Goal: Information Seeking & Learning: Learn about a topic

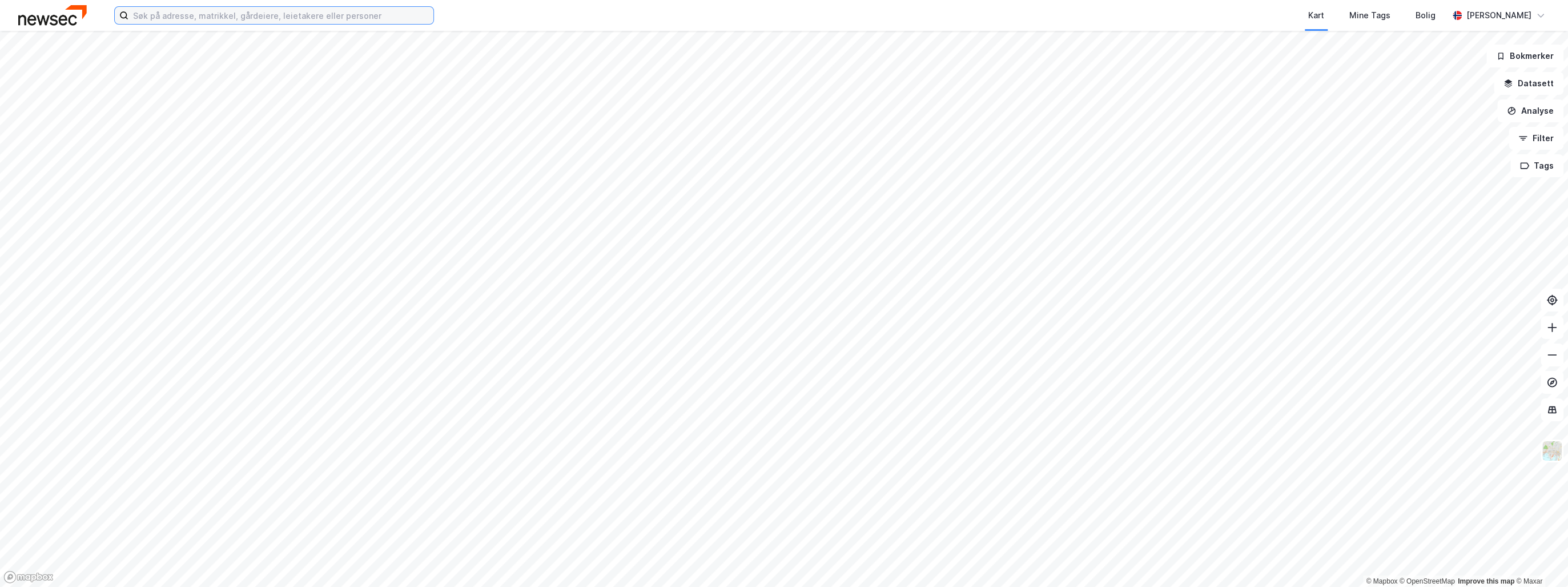
click at [162, 17] on input at bounding box center [281, 15] width 305 height 17
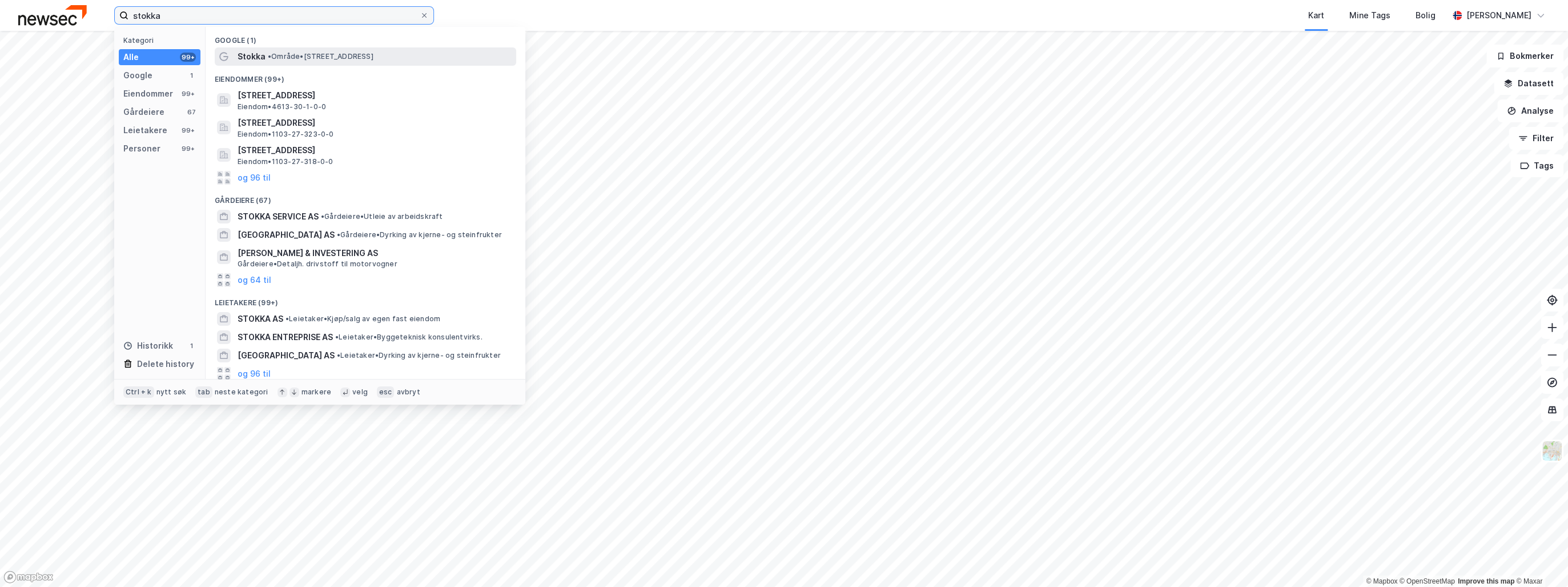
type input "stokka"
click at [297, 59] on span "• Område • [STREET_ADDRESS]" at bounding box center [320, 57] width 105 height 9
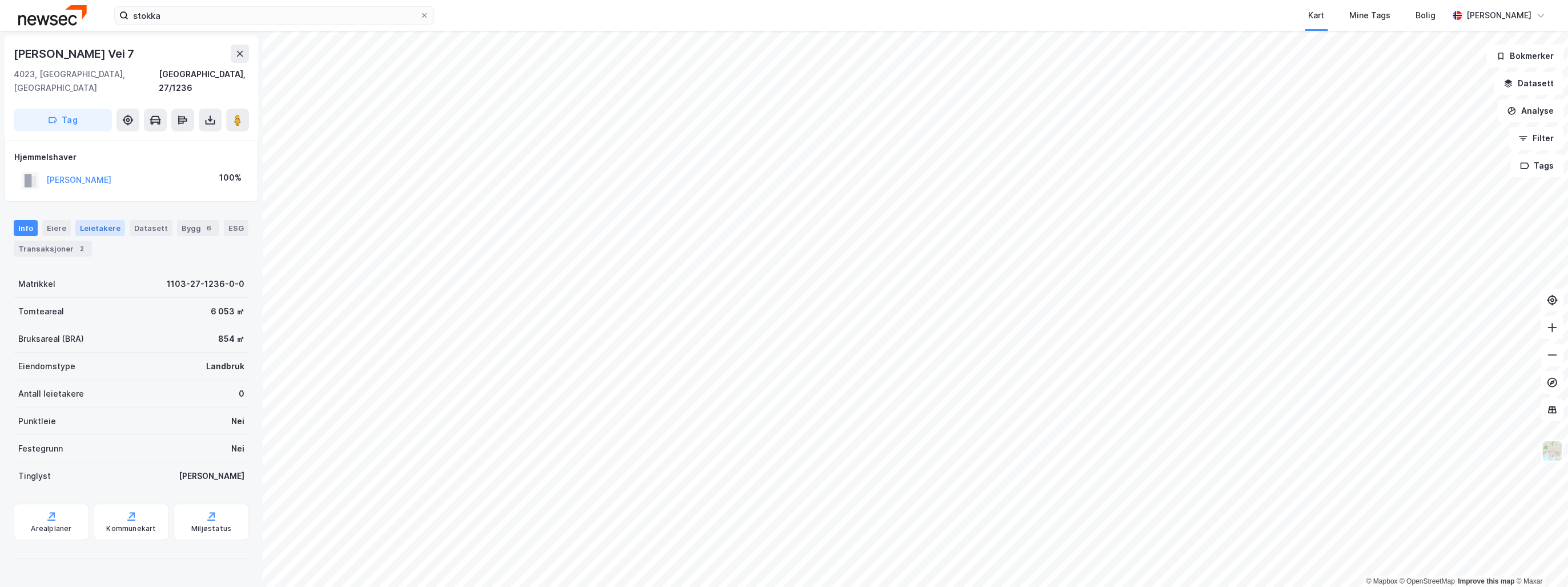
click at [92, 220] on div "Leietakere" at bounding box center [100, 228] width 50 height 16
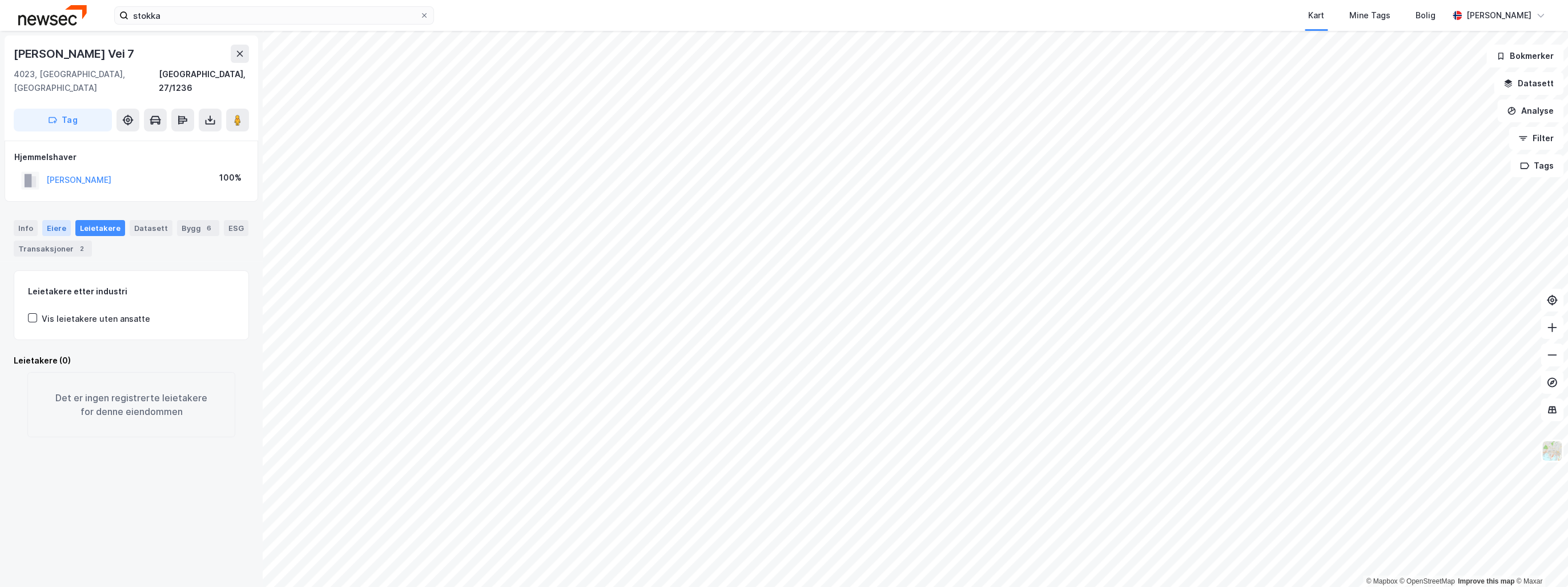
click at [58, 220] on div "Eiere" at bounding box center [57, 228] width 29 height 16
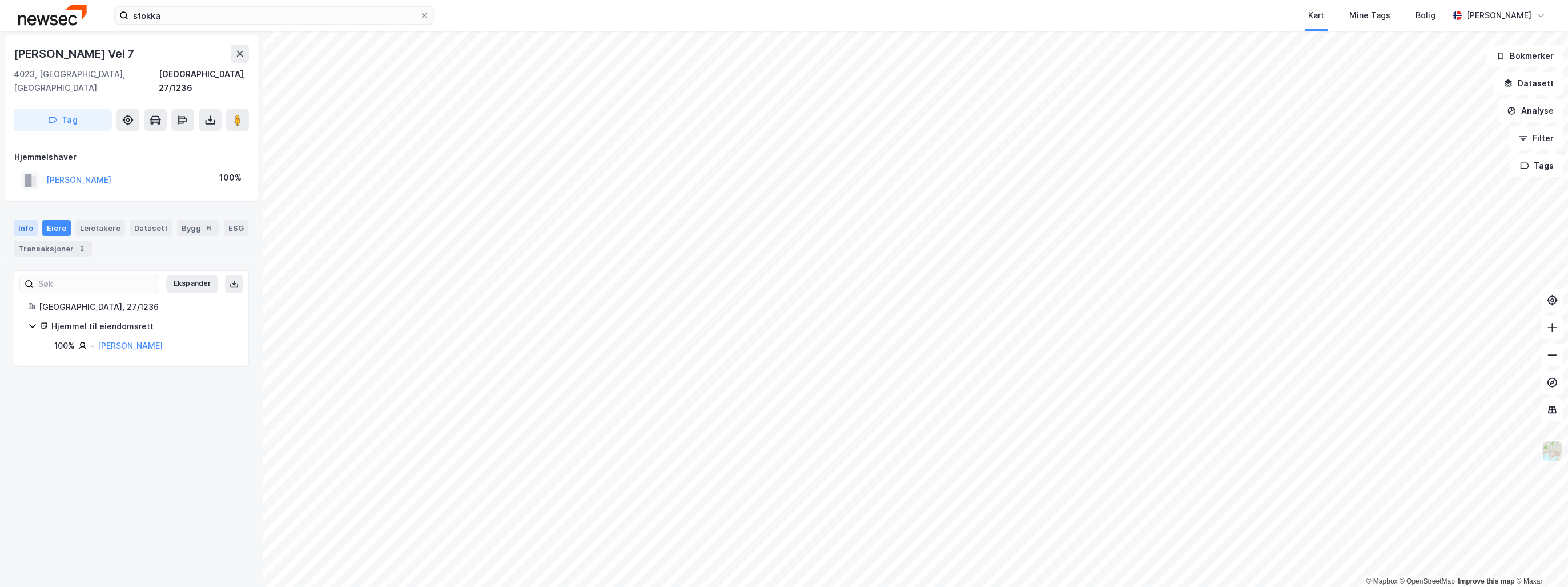
click at [25, 220] on div "Info" at bounding box center [26, 228] width 24 height 16
